Goal: Information Seeking & Learning: Learn about a topic

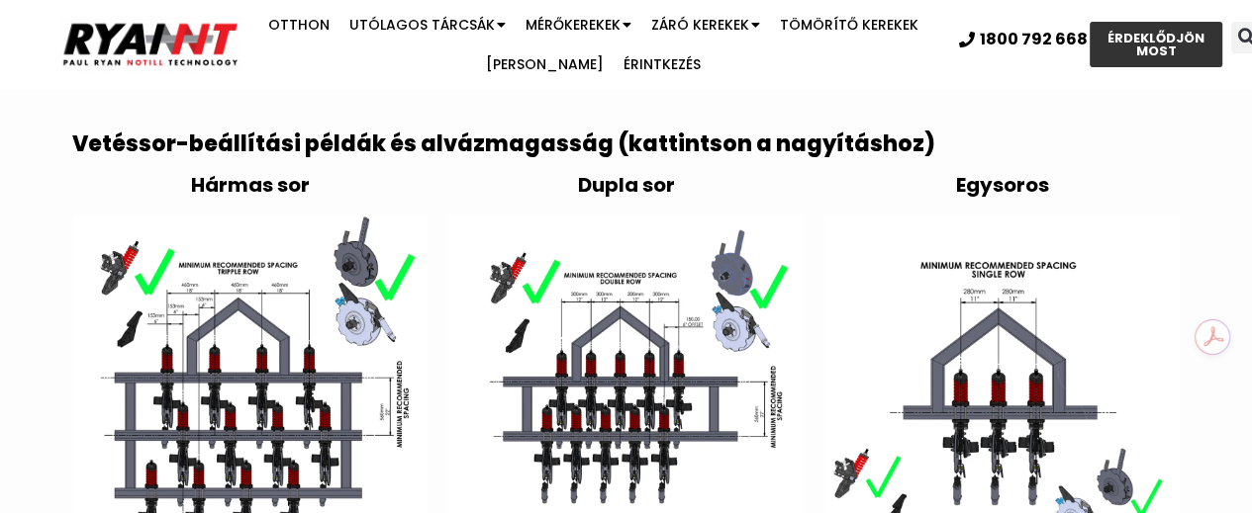
scroll to position [3285, 0]
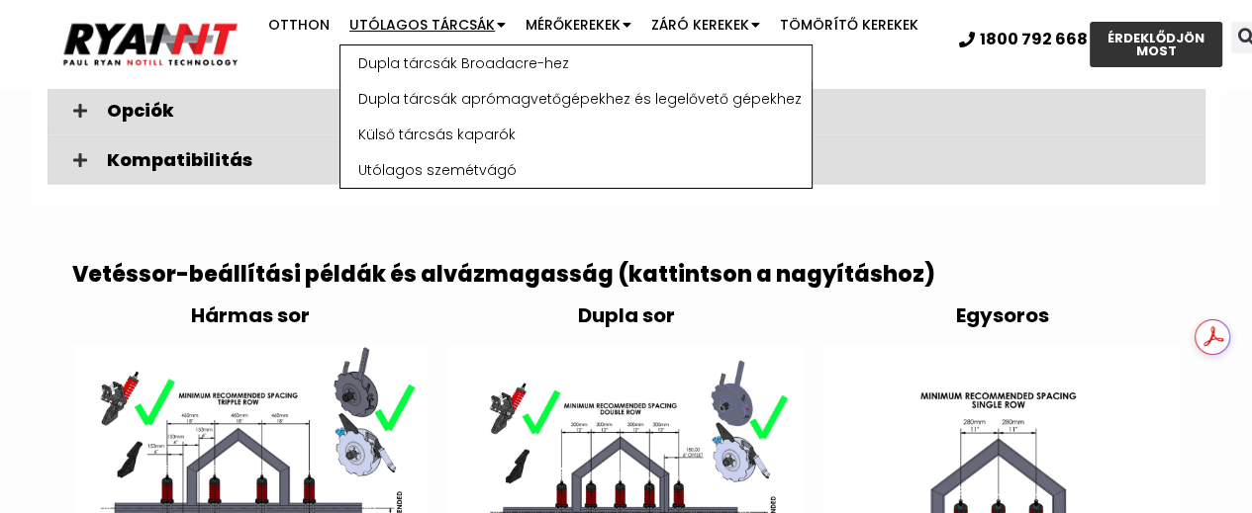
click at [427, 23] on font "Utólagos tárcsák" at bounding box center [421, 25] width 145 height 20
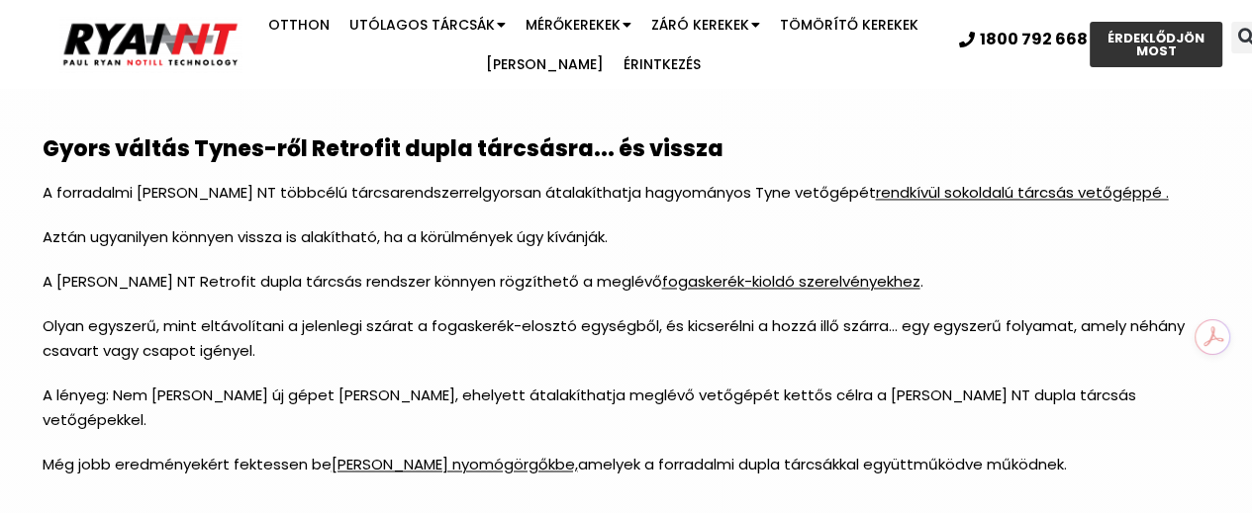
scroll to position [2585, 0]
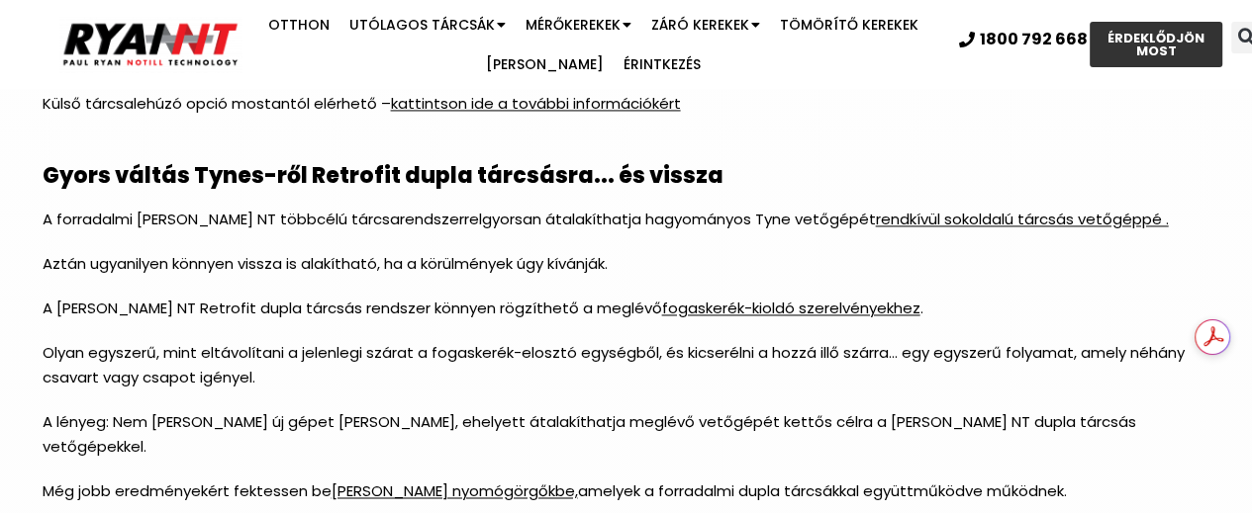
click at [504, 100] on font "kattintson ide a további információkért" at bounding box center [536, 103] width 290 height 21
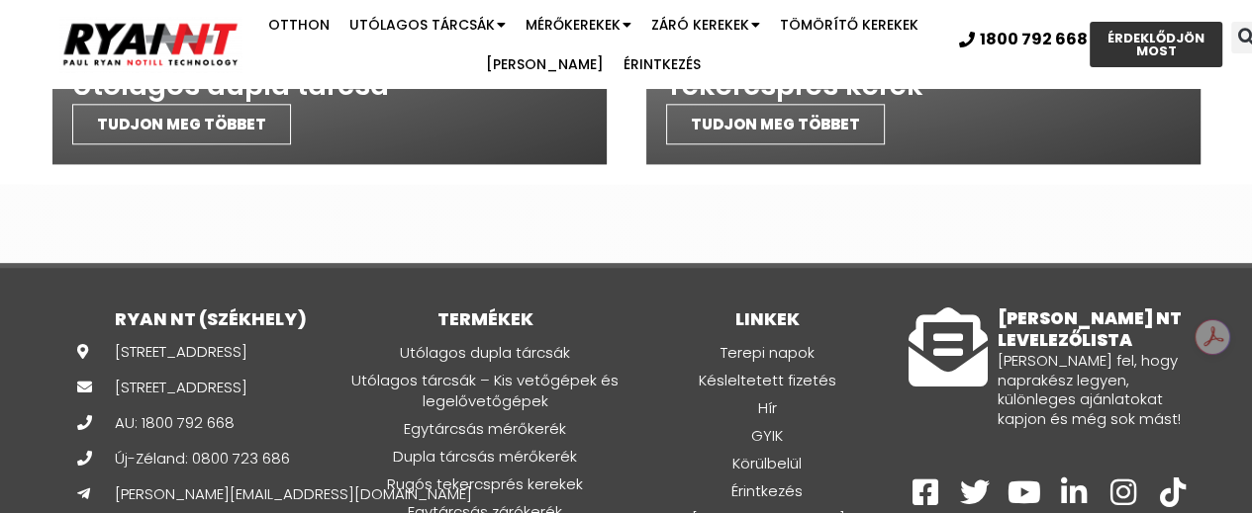
scroll to position [2071, 0]
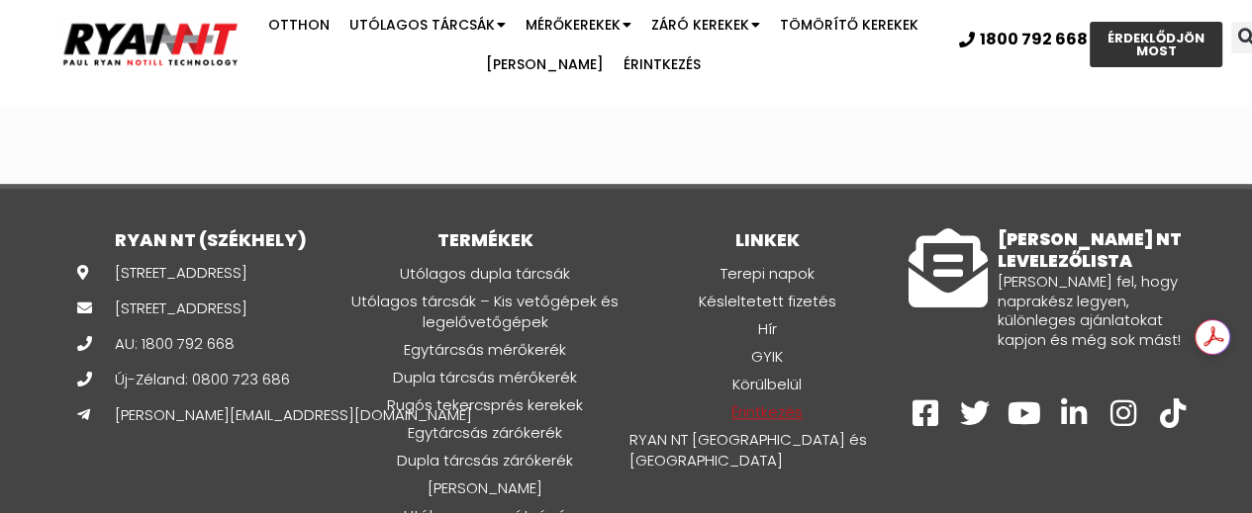
click at [767, 402] on font "Érintkezés" at bounding box center [766, 412] width 71 height 21
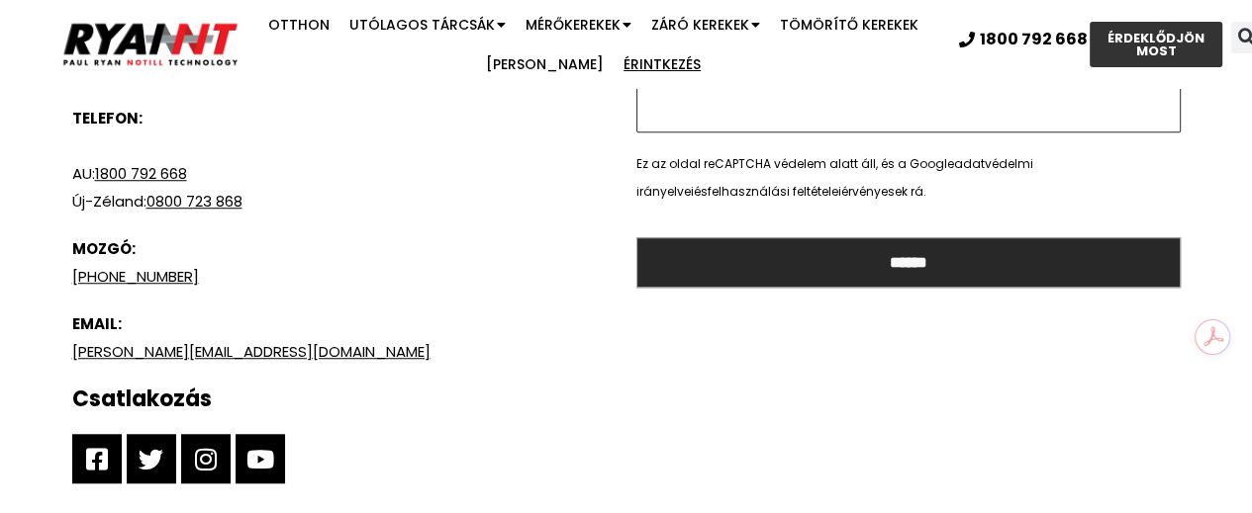
scroll to position [1346, 0]
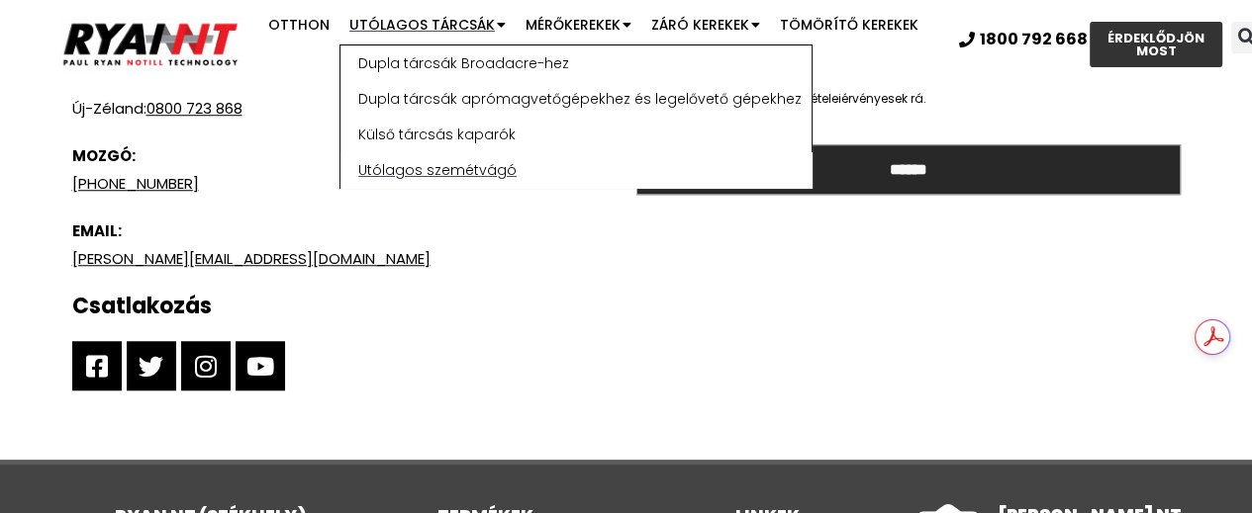
click at [442, 168] on font "Utólagos szemétvágó" at bounding box center [437, 170] width 158 height 20
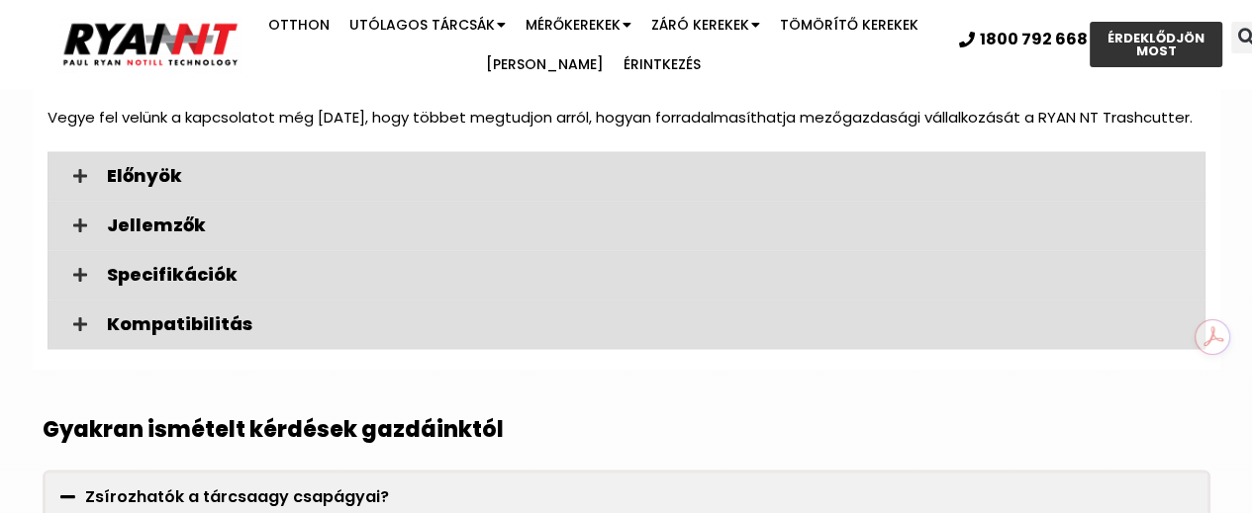
scroll to position [2743, 0]
